Goal: Find specific page/section: Find specific page/section

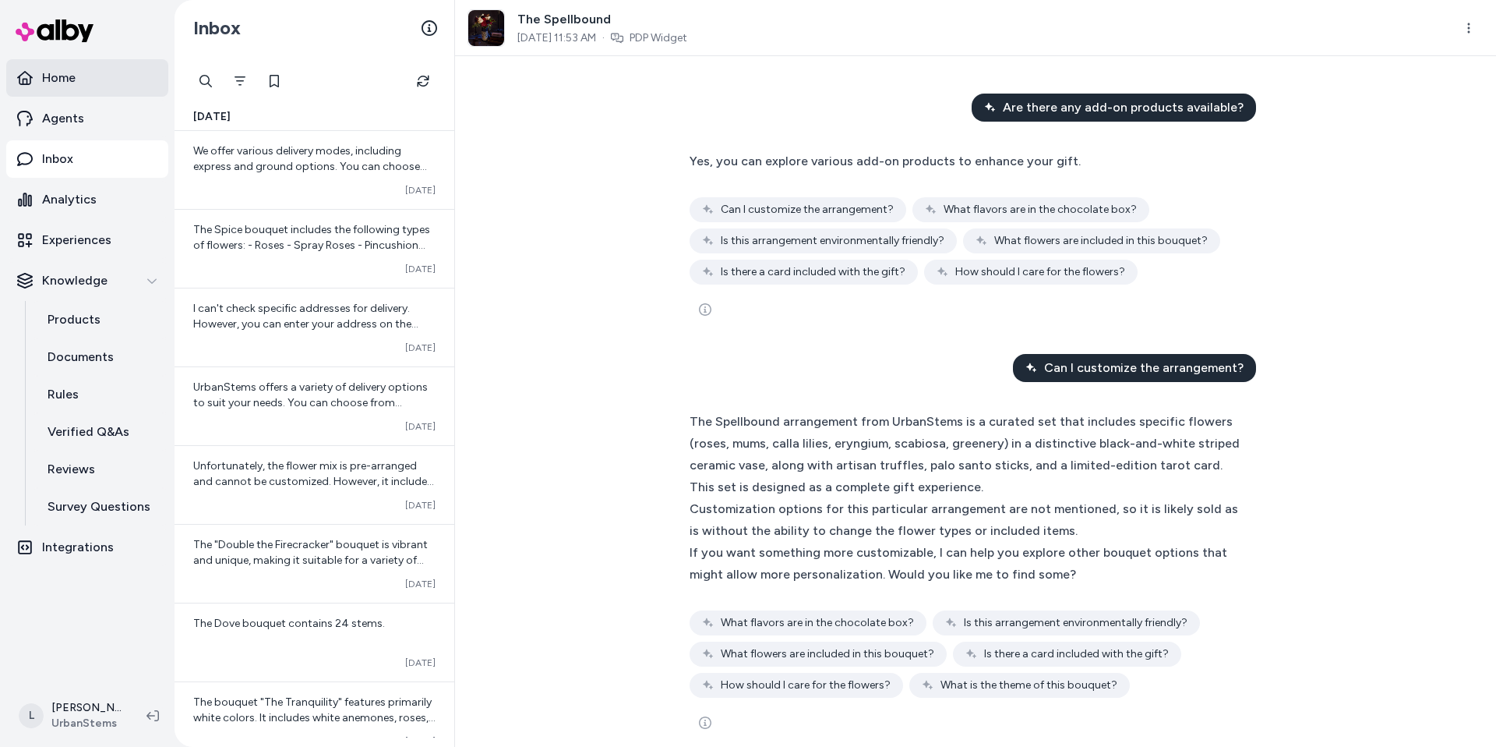
click at [72, 71] on p "Home" at bounding box center [59, 78] width 34 height 19
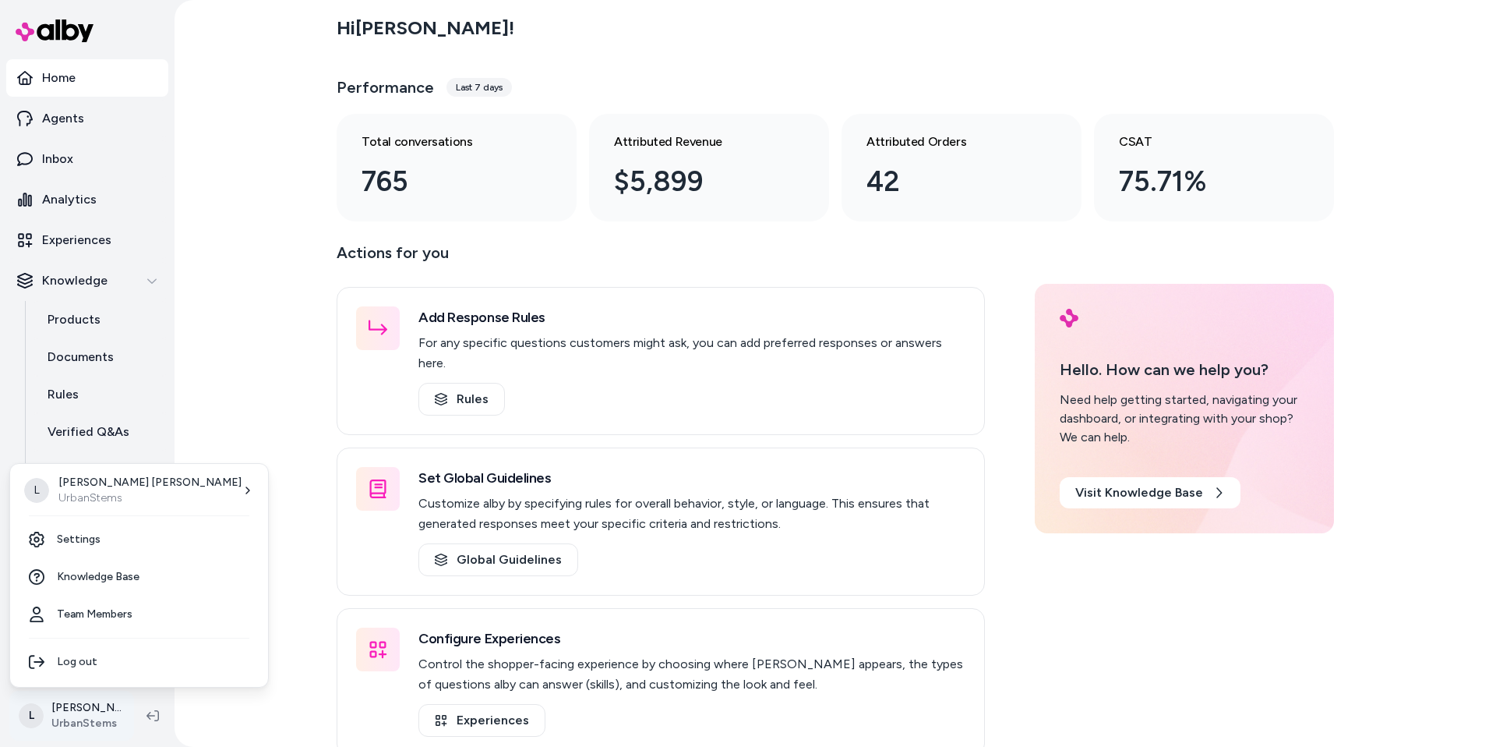
click at [65, 701] on html "Home Agents Inbox Analytics Experiences Knowledge Products Documents Rules Veri…" at bounding box center [748, 373] width 1496 height 747
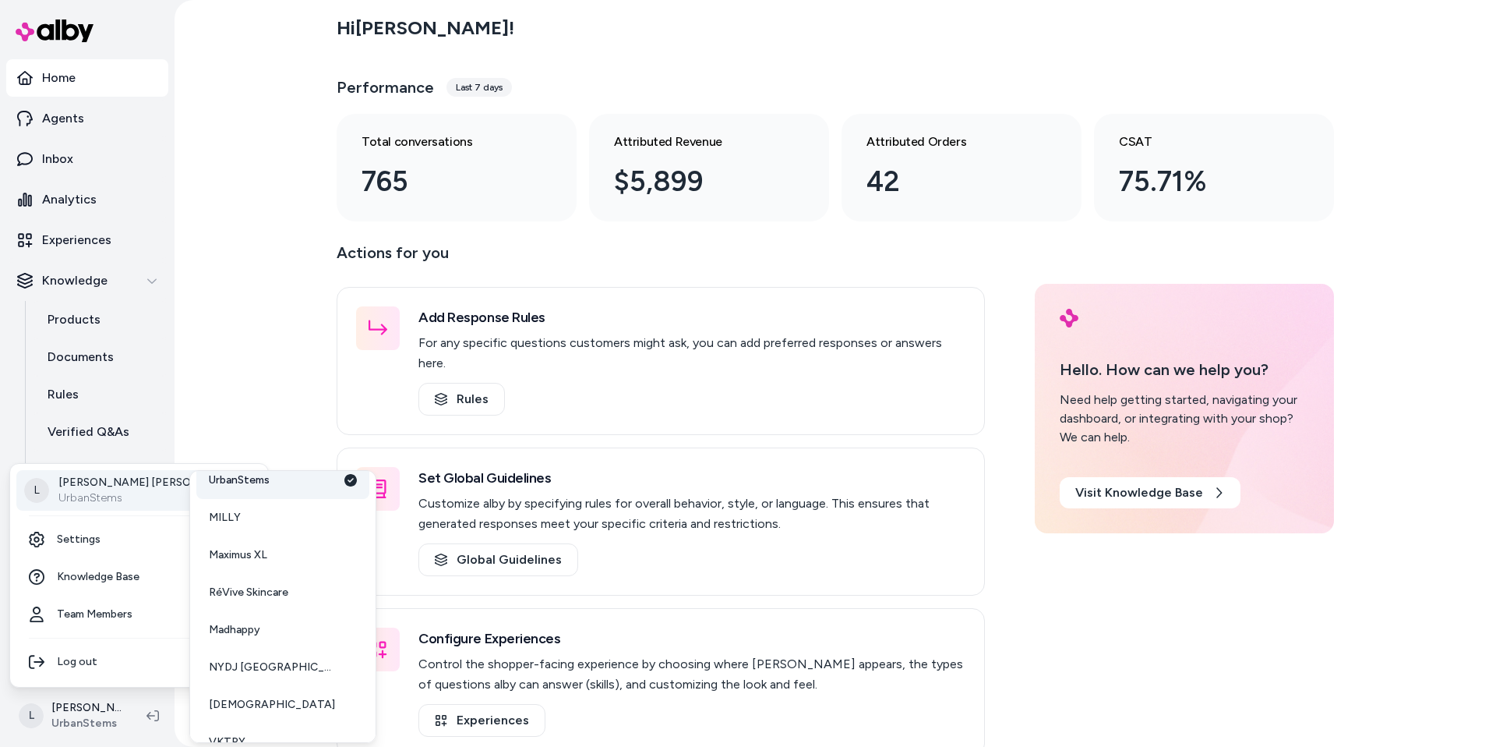
scroll to position [153, 0]
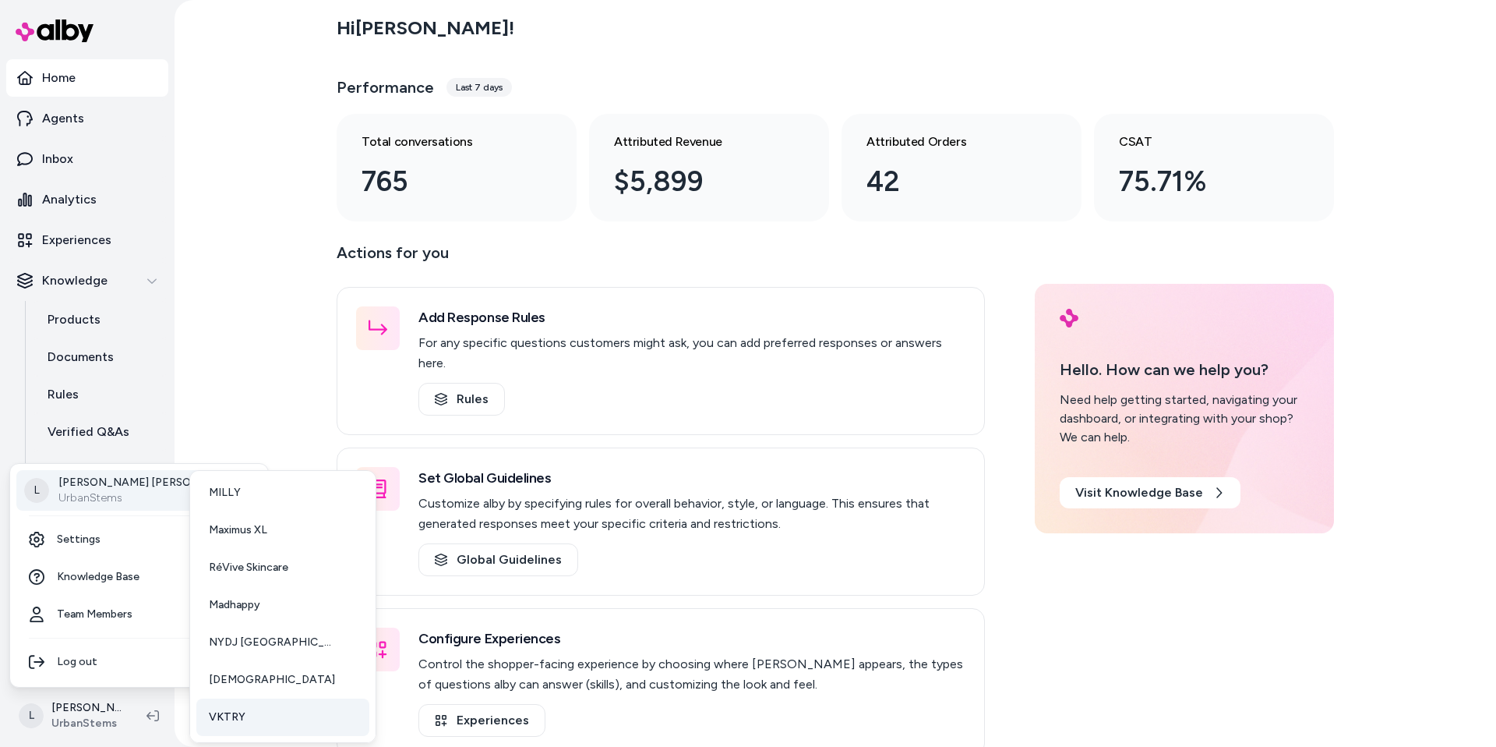
click at [249, 707] on link "VKTRY" at bounding box center [282, 716] width 173 height 37
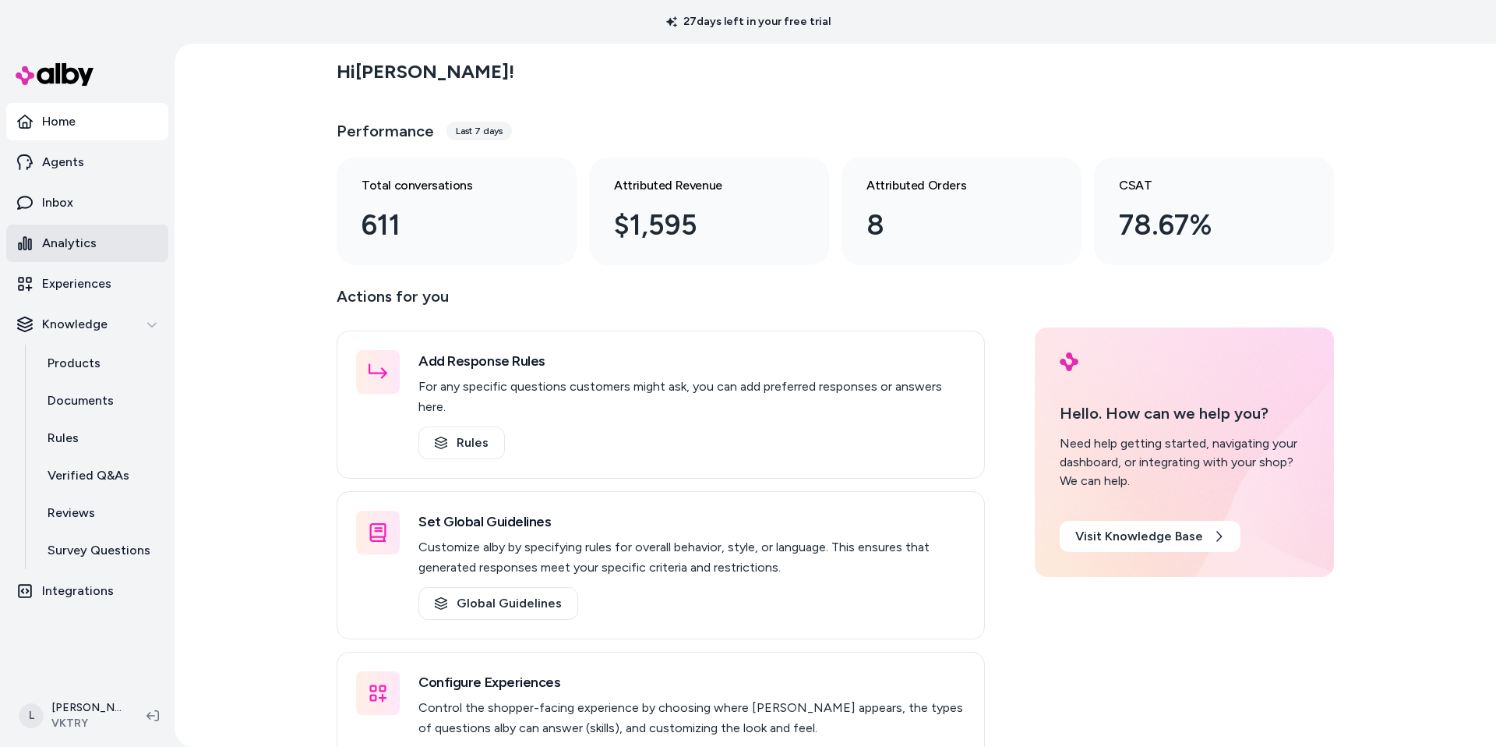
click at [83, 241] on p "Analytics" at bounding box center [69, 243] width 55 height 19
